Goal: Find specific page/section: Find specific page/section

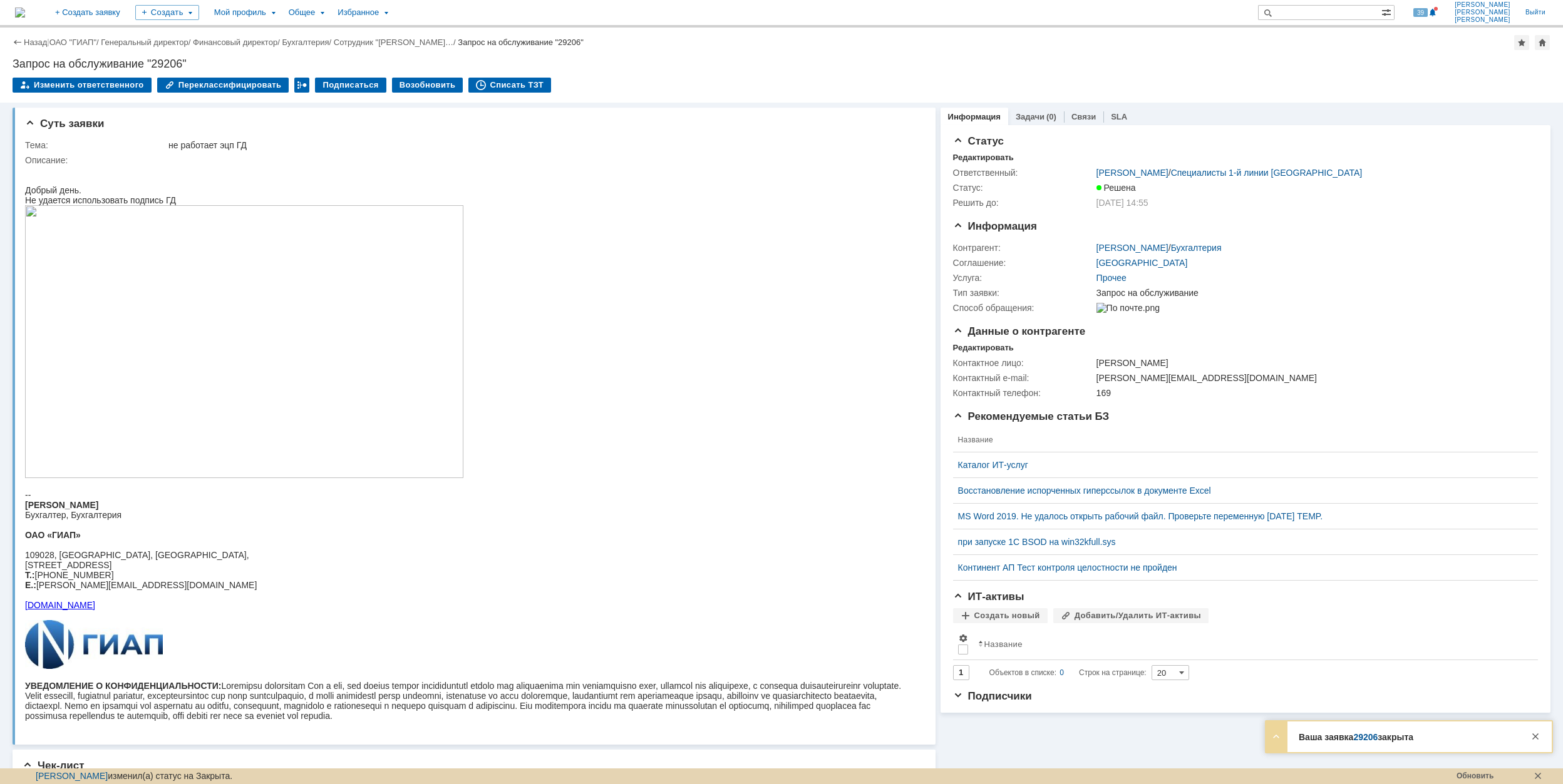
click at [86, 37] on link "ОАО "ГИАП"" at bounding box center [73, 42] width 47 height 10
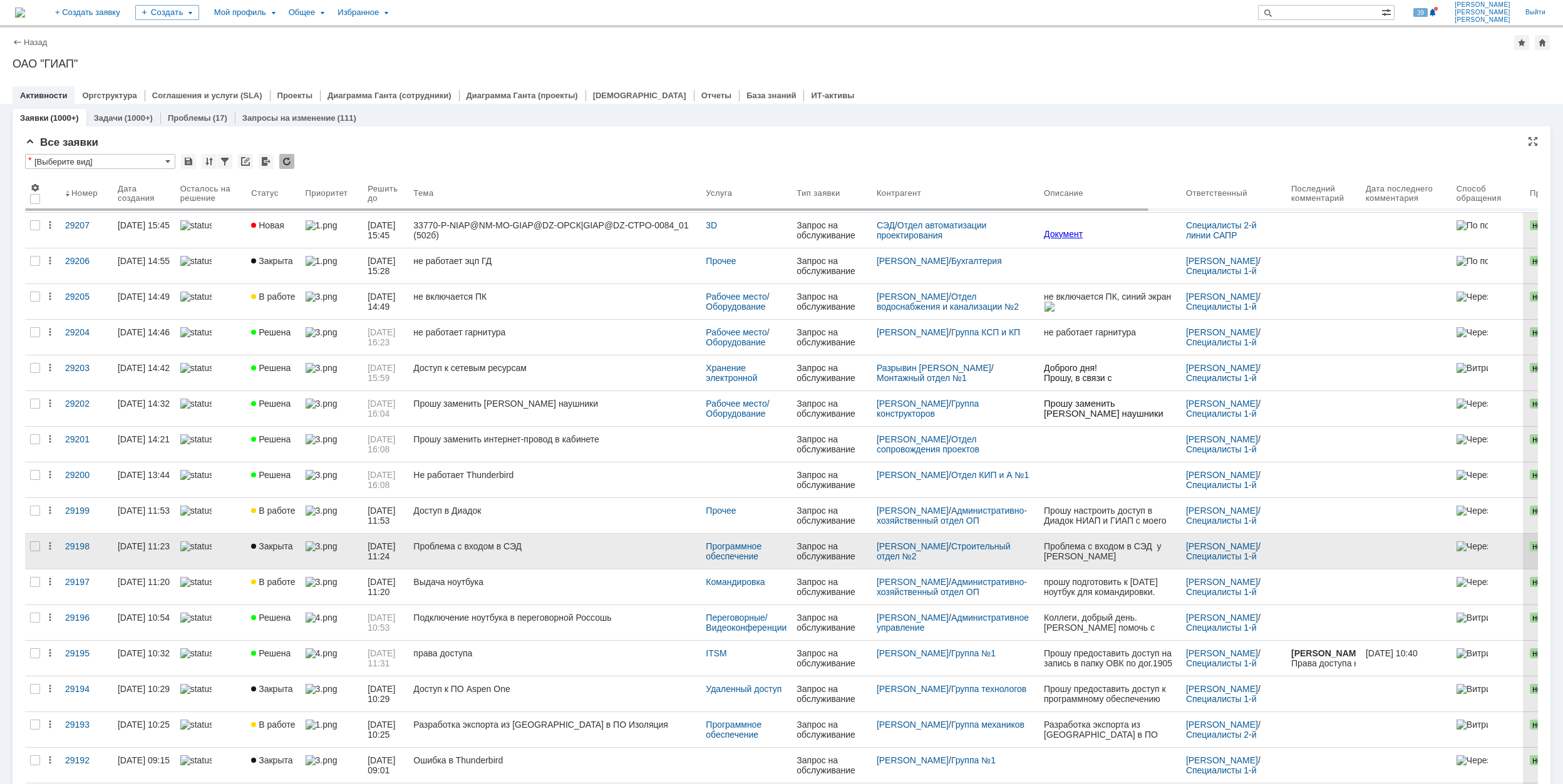
click at [359, 552] on link at bounding box center [332, 551] width 63 height 35
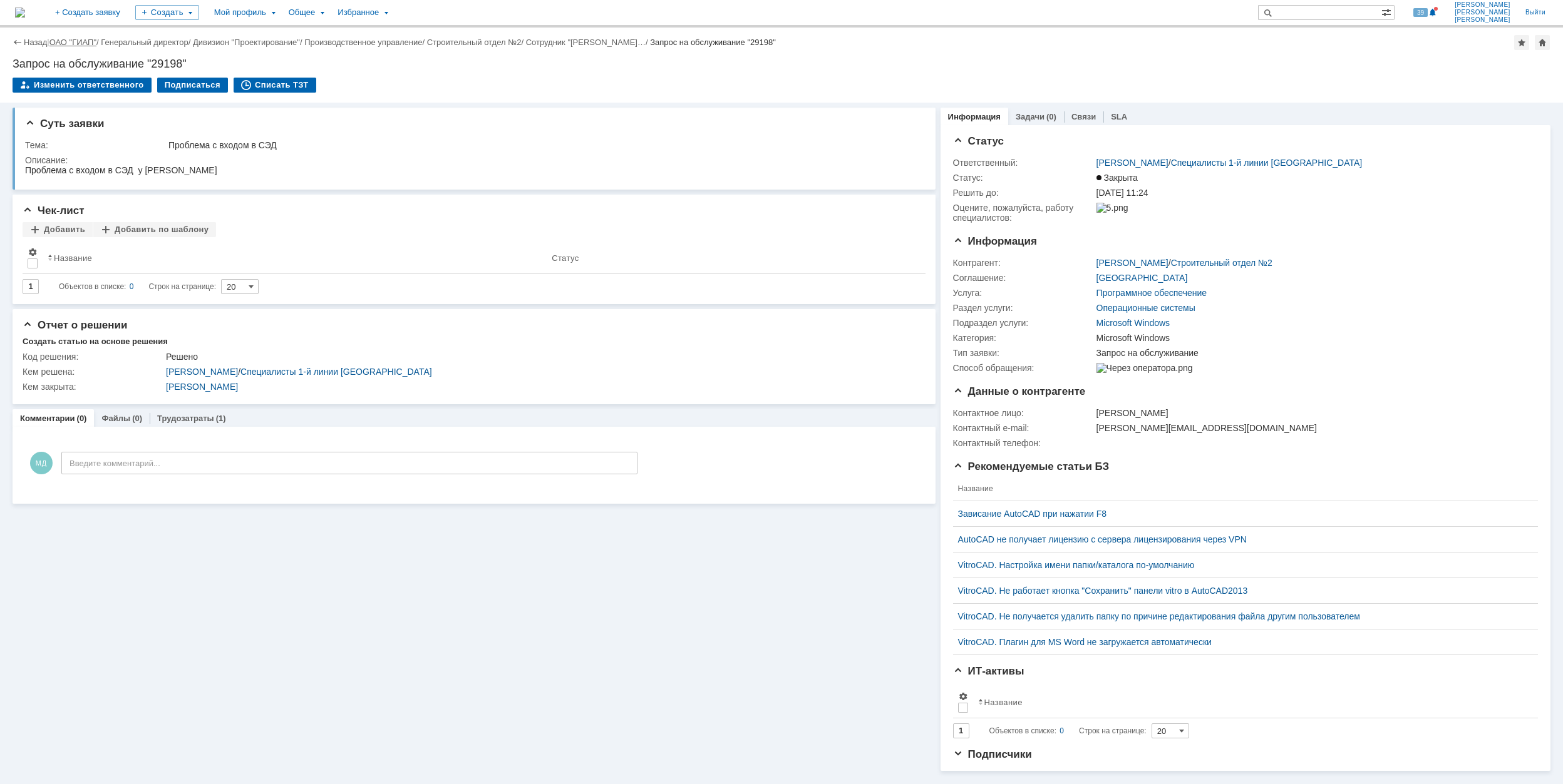
click at [73, 41] on link "ОАО "ГИАП"" at bounding box center [73, 42] width 47 height 10
